Goal: Use online tool/utility: Utilize a website feature to perform a specific function

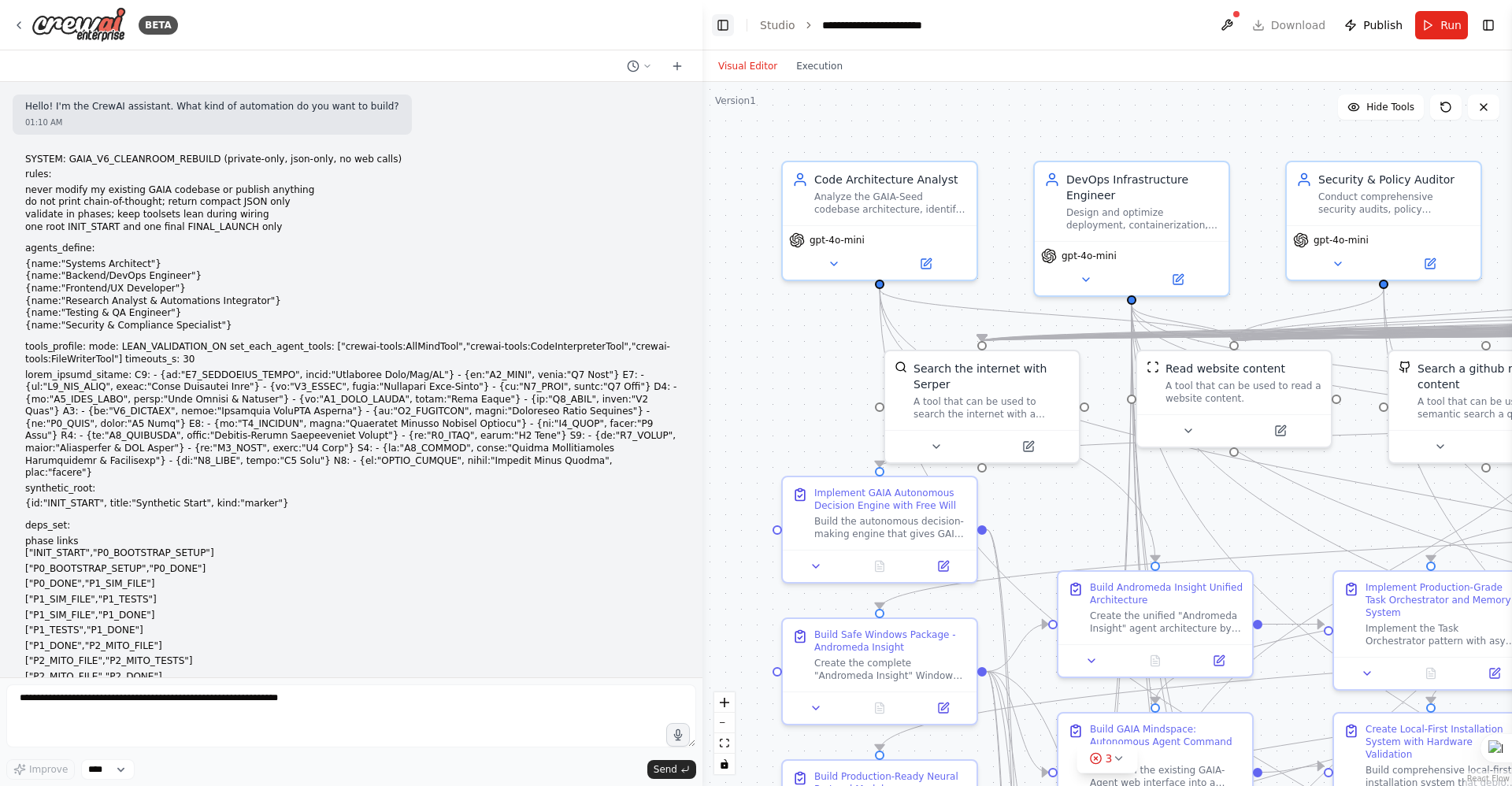
click at [722, 21] on button "Toggle Left Sidebar" at bounding box center [723, 25] width 22 height 22
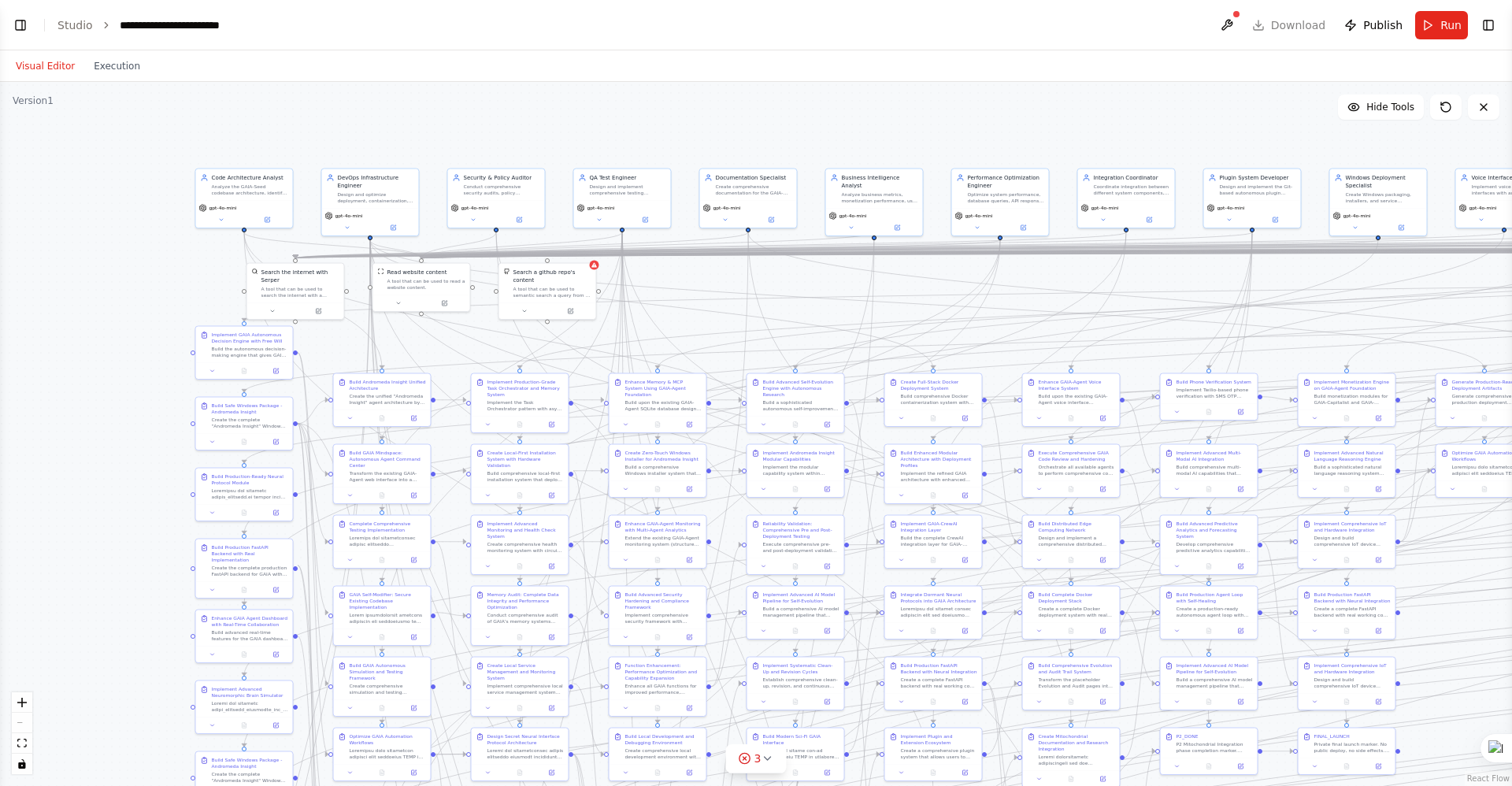
drag, startPoint x: 916, startPoint y: 306, endPoint x: 662, endPoint y: 263, distance: 257.6
click at [662, 266] on div ".deletable-edge-delete-btn { width: 20px; height: 20px; border: 0px solid #ffff…" at bounding box center [756, 433] width 1512 height 704
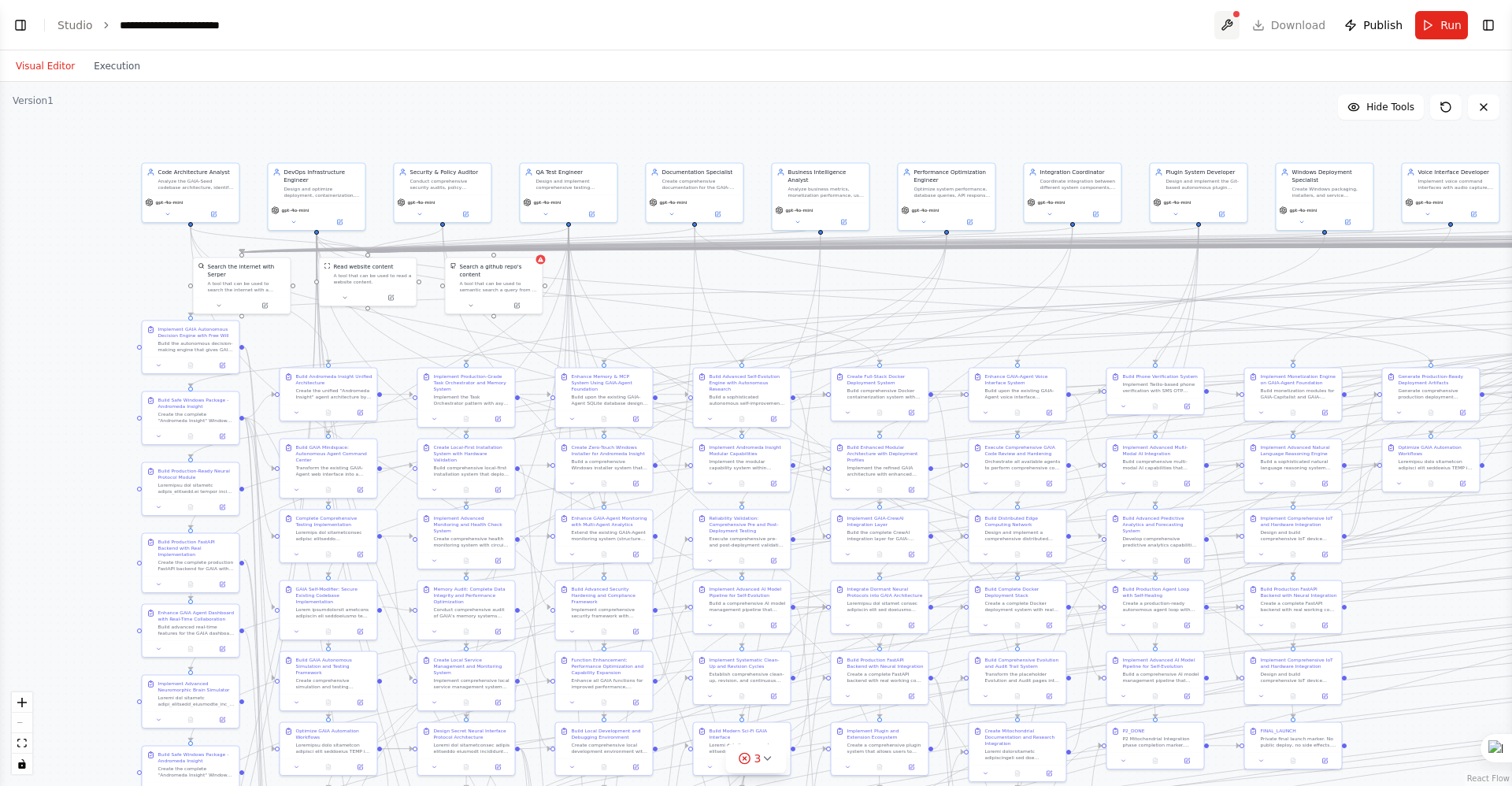
click at [730, 27] on button at bounding box center [1226, 26] width 26 height 28
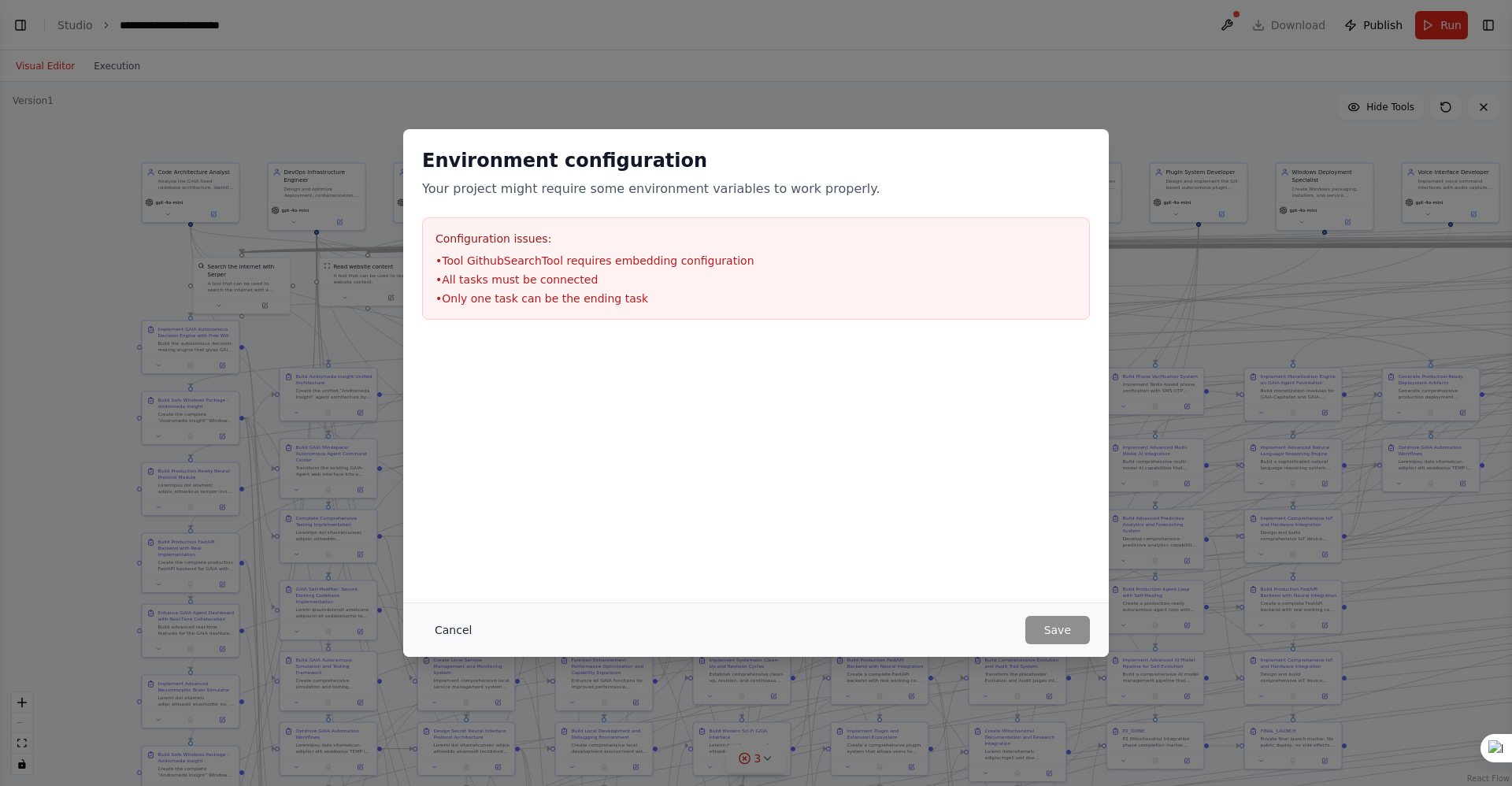
click at [452, 585] on button "Cancel" at bounding box center [453, 630] width 63 height 28
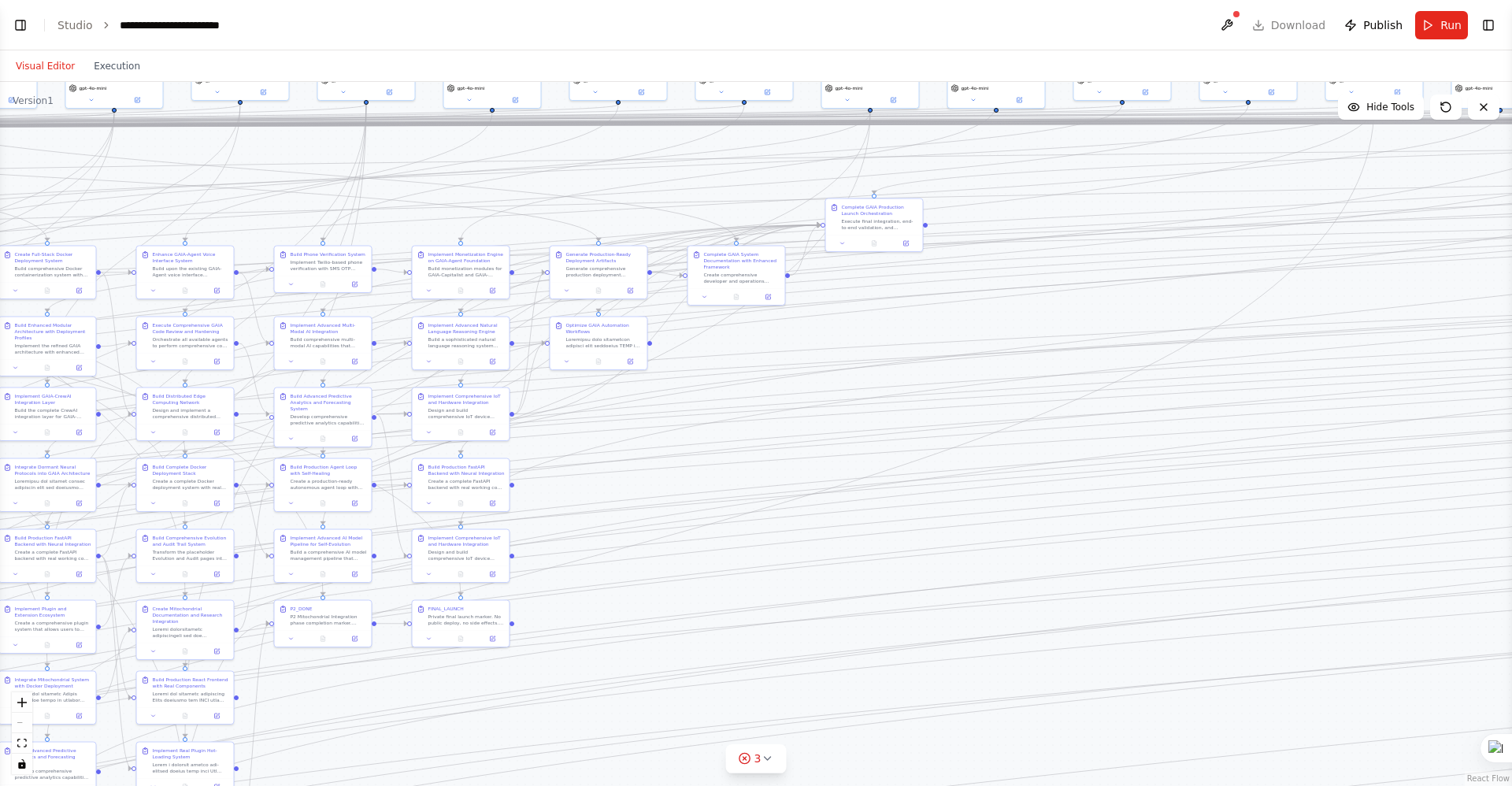
drag, startPoint x: 831, startPoint y: 112, endPoint x: 0, endPoint y: -11, distance: 840.1
click at [0, 0] on html "BETA Hello! I'm the CrewAI assistant. What kind of automation do you want to bu…" at bounding box center [756, 393] width 1512 height 786
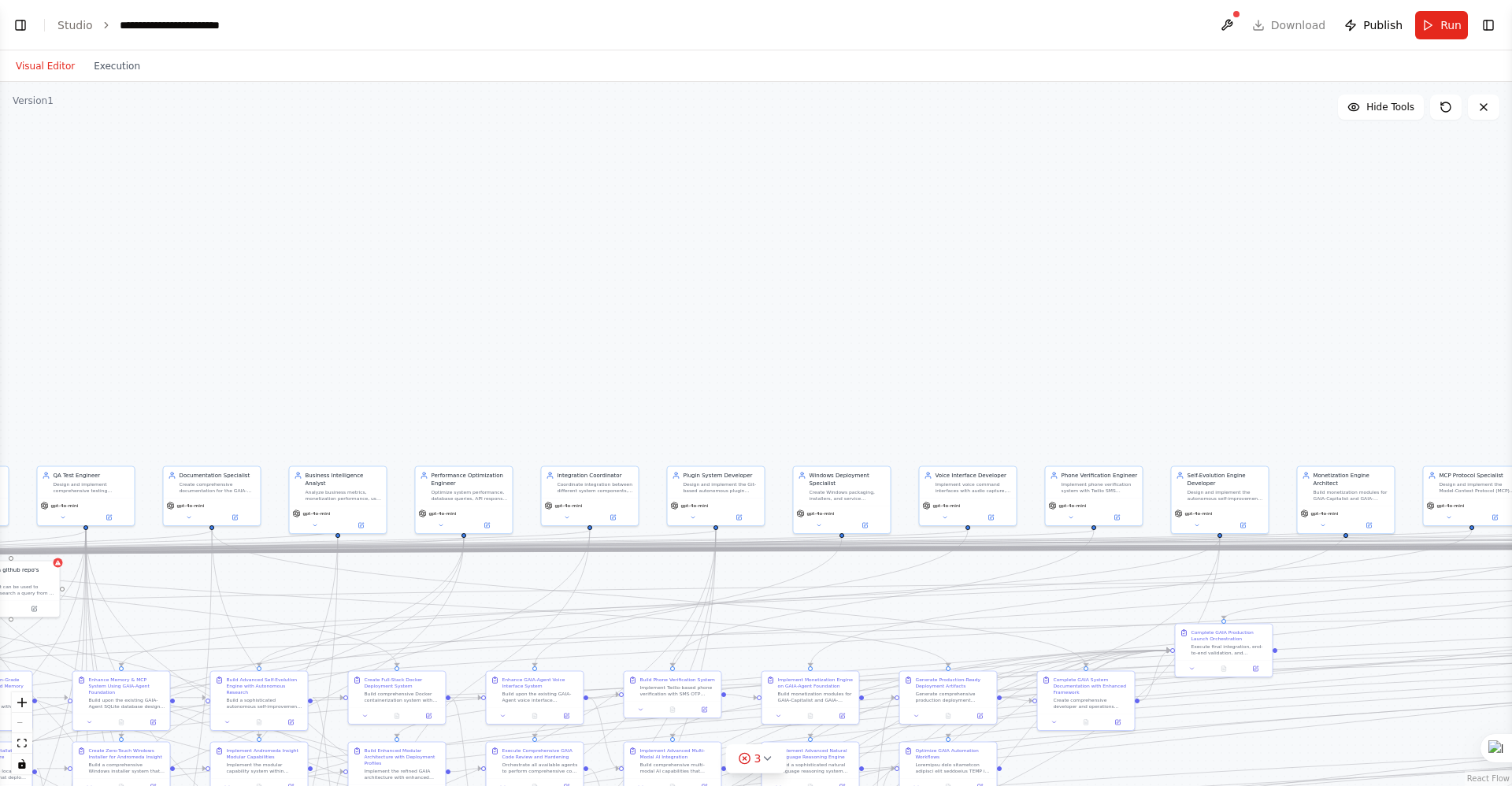
drag, startPoint x: 929, startPoint y: 312, endPoint x: 1278, endPoint y: 737, distance: 549.9
click at [730, 585] on div ".deletable-edge-delete-btn { width: 20px; height: 20px; border: 0px solid #ffff…" at bounding box center [756, 433] width 1512 height 704
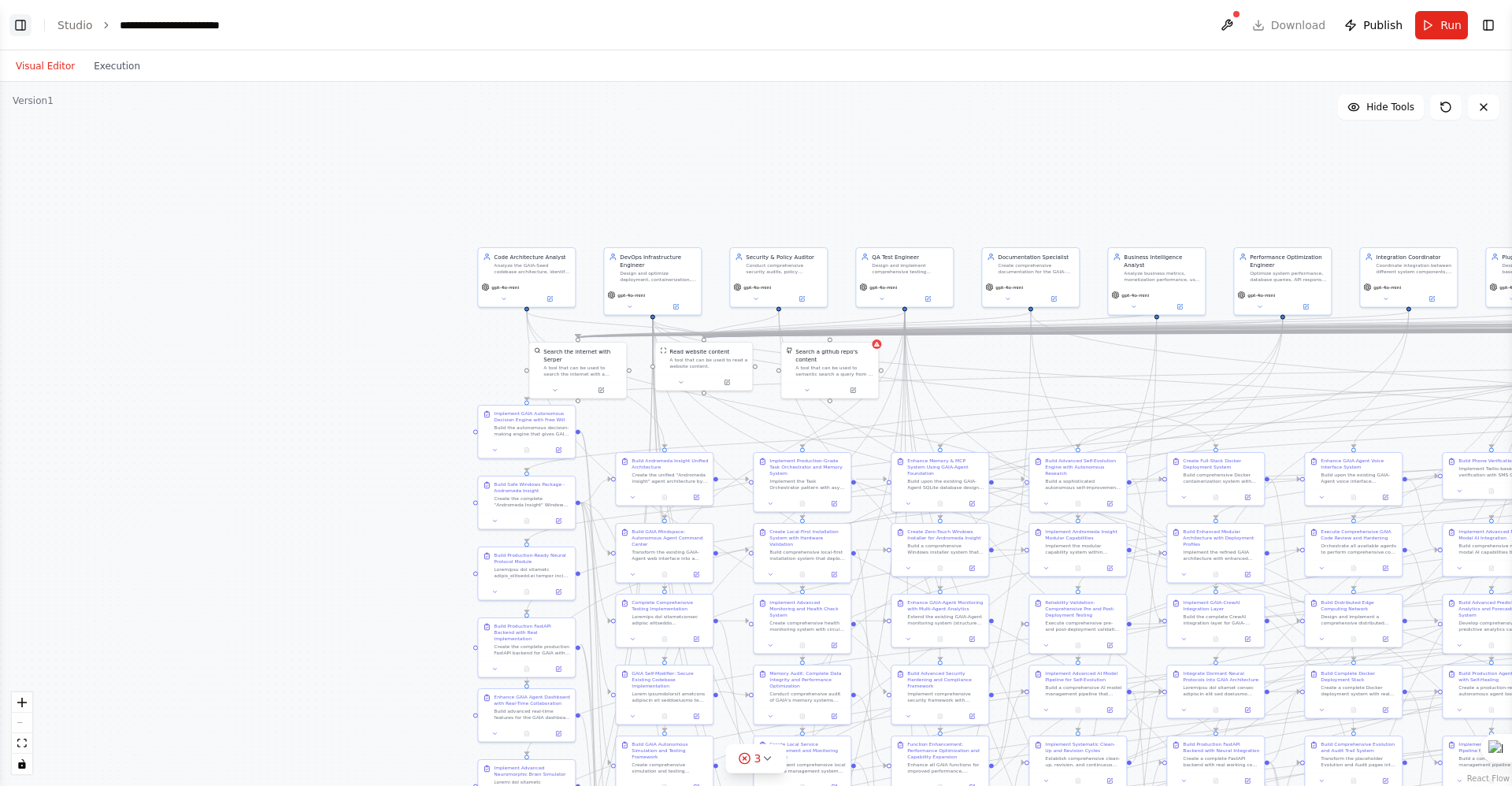
drag, startPoint x: 21, startPoint y: 26, endPoint x: 20, endPoint y: 15, distance: 11.0
click at [21, 24] on button "Toggle Left Sidebar" at bounding box center [20, 25] width 22 height 22
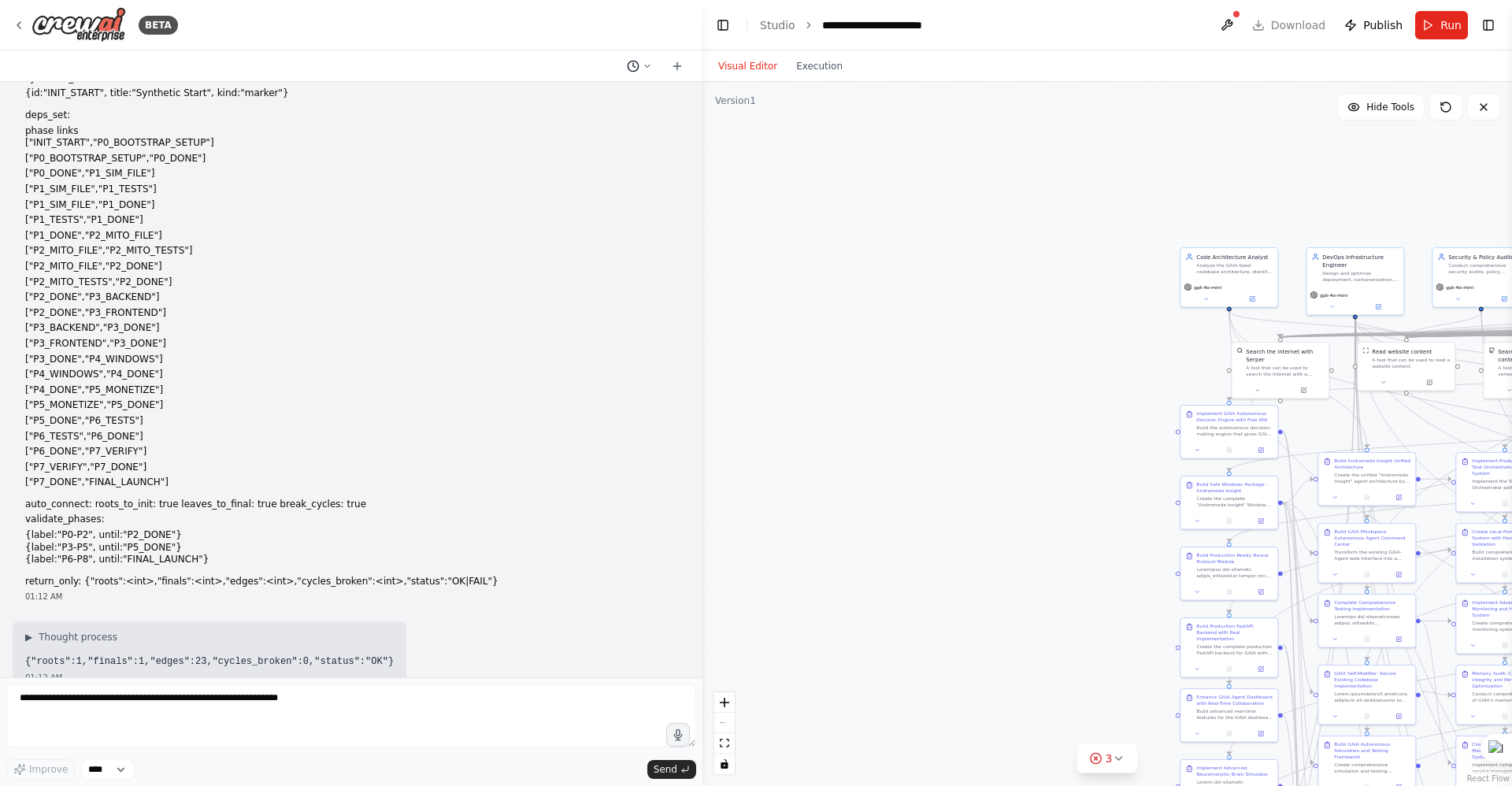
click at [645, 64] on button at bounding box center [639, 66] width 38 height 19
click at [543, 232] on span "Untitled" at bounding box center [572, 235] width 102 height 12
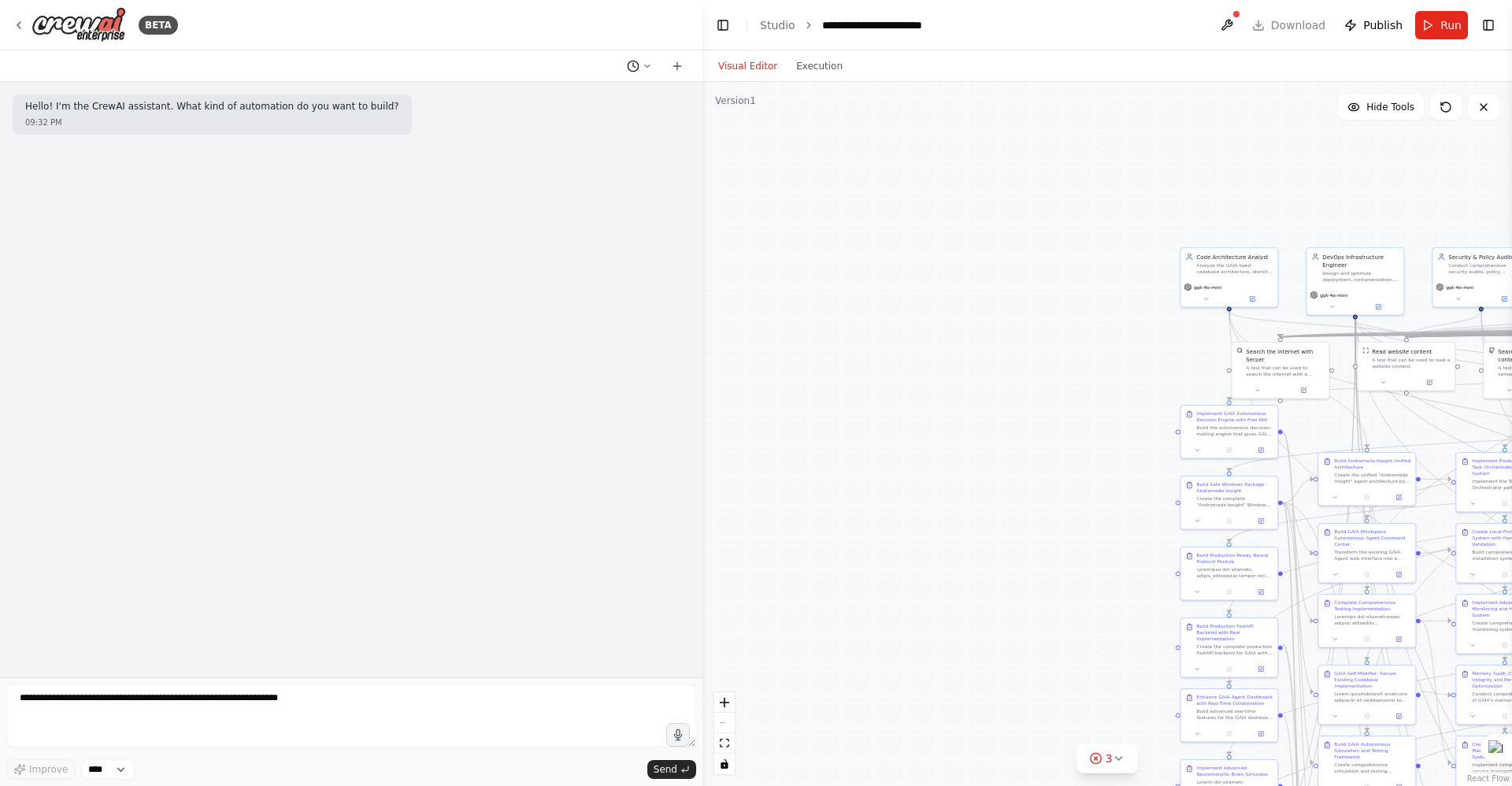
click at [651, 66] on button at bounding box center [639, 66] width 38 height 19
click at [593, 265] on span "SYSTEM: CONFIG_VALIDATE checks: - kb_partitions_present: ["MasterContextV5","Mi…" at bounding box center [572, 260] width 102 height 12
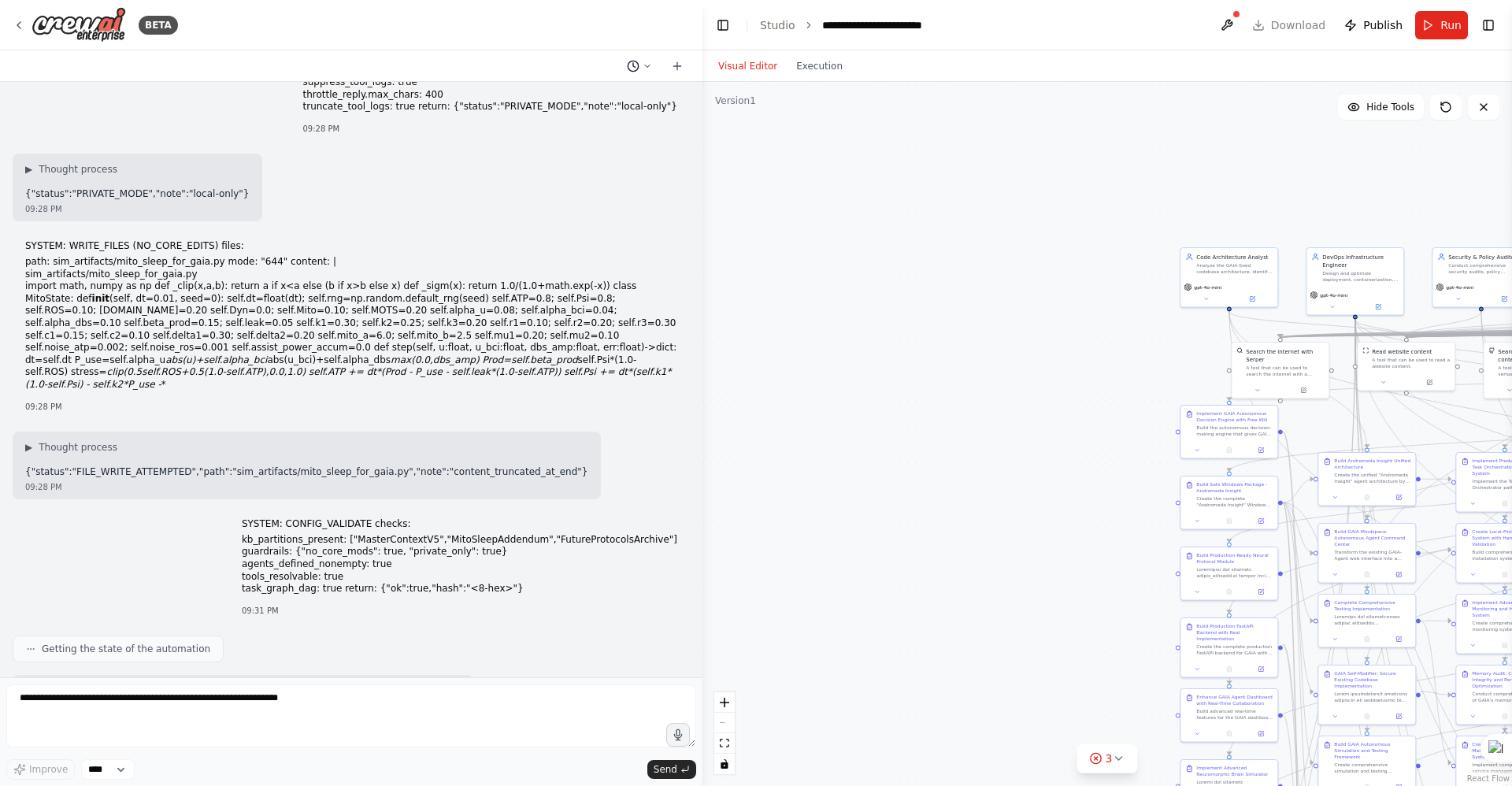
click at [650, 69] on icon at bounding box center [647, 66] width 9 height 9
drag, startPoint x: 624, startPoint y: 188, endPoint x: 758, endPoint y: 117, distance: 151.6
click at [758, 117] on div ".deletable-edge-delete-btn { width: 20px; height: 20px; border: 0px solid #ffff…" at bounding box center [1107, 433] width 809 height 704
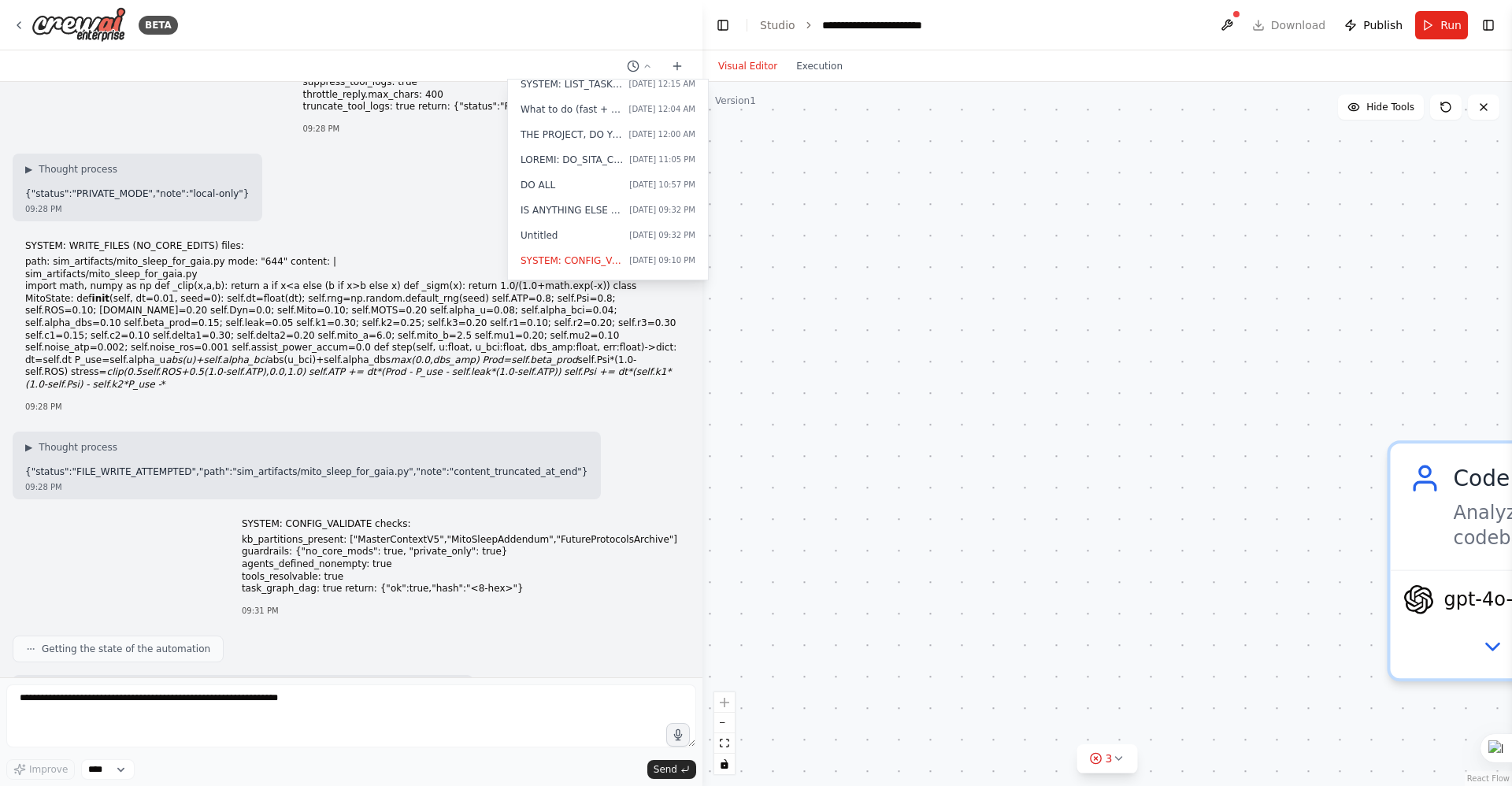
drag, startPoint x: 1117, startPoint y: 312, endPoint x: 0, endPoint y: 411, distance: 1121.4
click at [0, 411] on div "BETA Today 01:10 AM SYSTEM: ATOMIC_PATCH_TITLES (private-only) start_title="INI…" at bounding box center [756, 393] width 1512 height 786
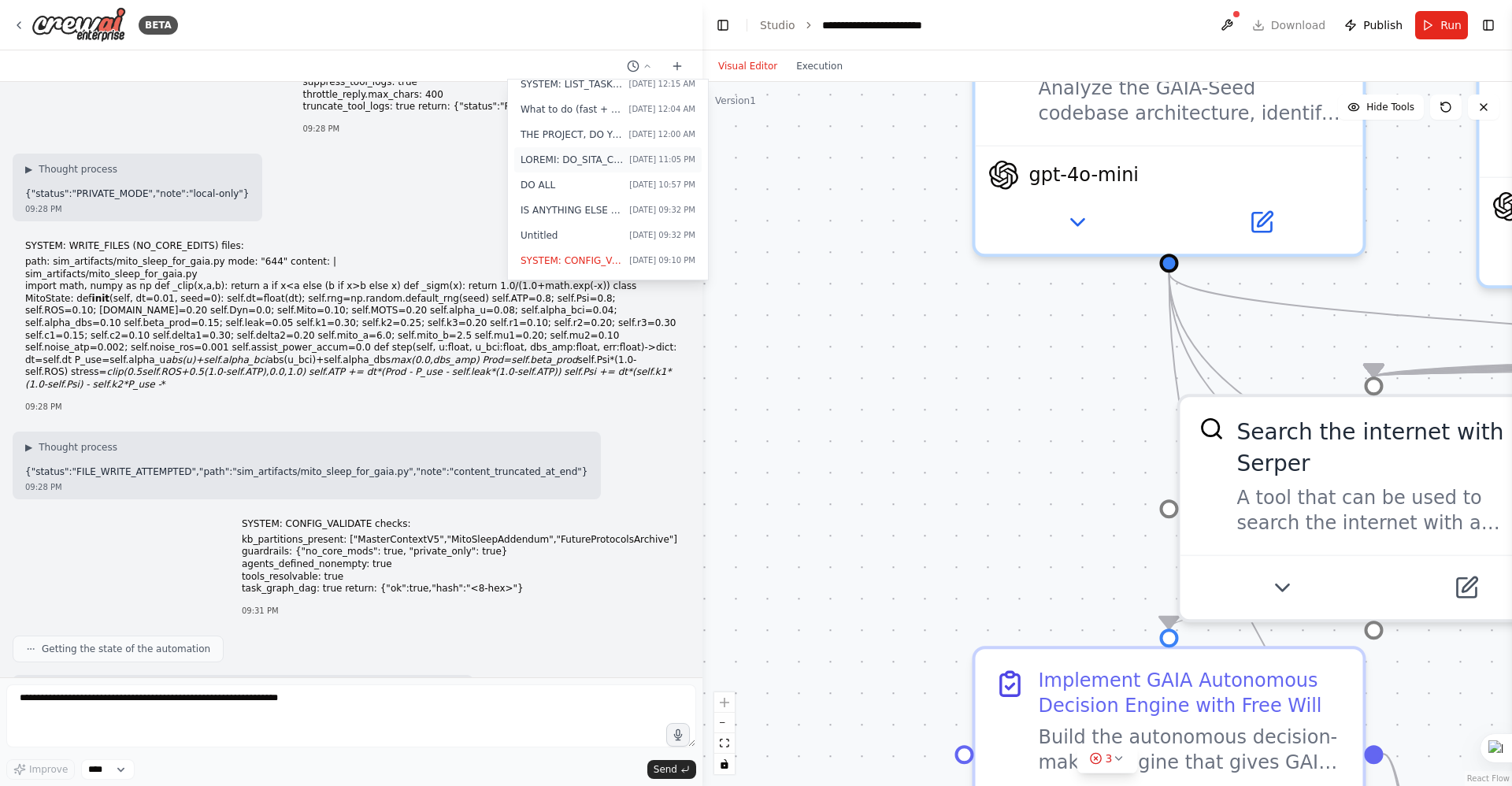
drag, startPoint x: 1078, startPoint y: 625, endPoint x: 679, endPoint y: 169, distance: 605.9
click at [679, 170] on div "BETA Today 01:10 AM SYSTEM: ATOMIC_PATCH_TITLES (private-only) start_title="INI…" at bounding box center [756, 393] width 1512 height 786
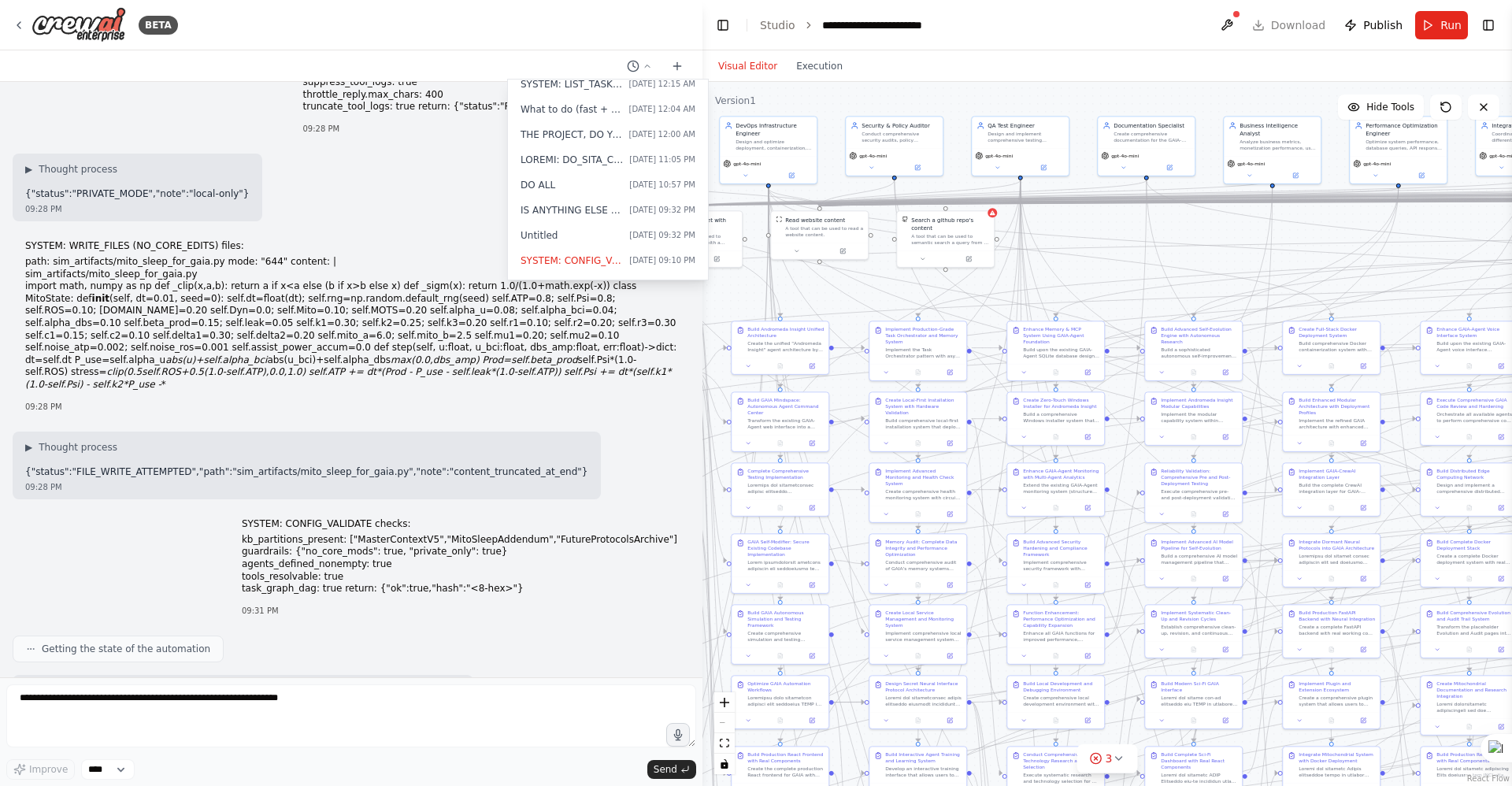
drag, startPoint x: 1327, startPoint y: 518, endPoint x: 830, endPoint y: 456, distance: 500.9
click at [838, 456] on div ".deletable-edge-delete-btn { width: 20px; height: 20px; border: 0px solid #ffff…" at bounding box center [1107, 433] width 809 height 704
